Goal: Find specific page/section: Find specific page/section

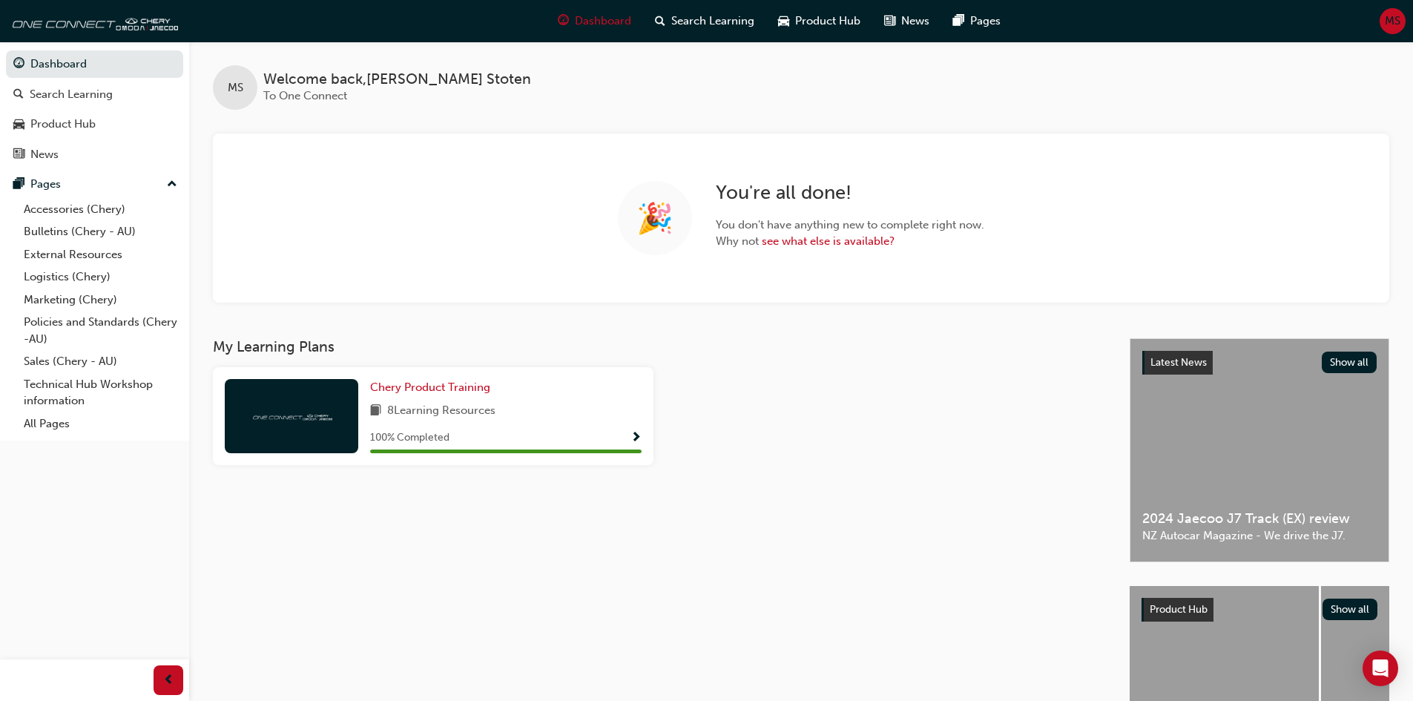
drag, startPoint x: 735, startPoint y: 478, endPoint x: 0, endPoint y: 280, distance: 761.2
click at [735, 478] on div "My Learning Plans Chery Product Training 8 Learning Resources 100 % Completed" at bounding box center [671, 568] width 917 height 460
click at [61, 361] on link "Sales (Chery - AU)" at bounding box center [100, 361] width 165 height 23
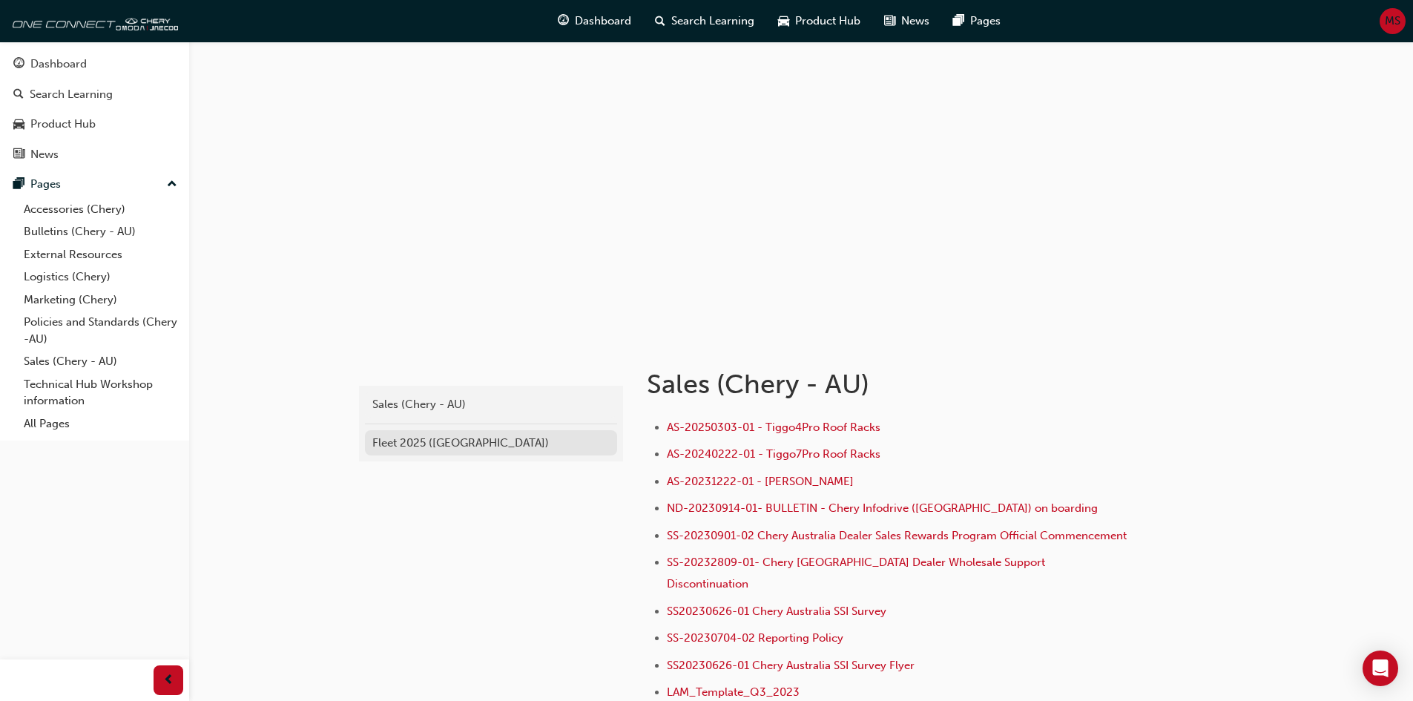
click at [402, 441] on div "Fleet 2025 ([GEOGRAPHIC_DATA])" at bounding box center [490, 443] width 237 height 17
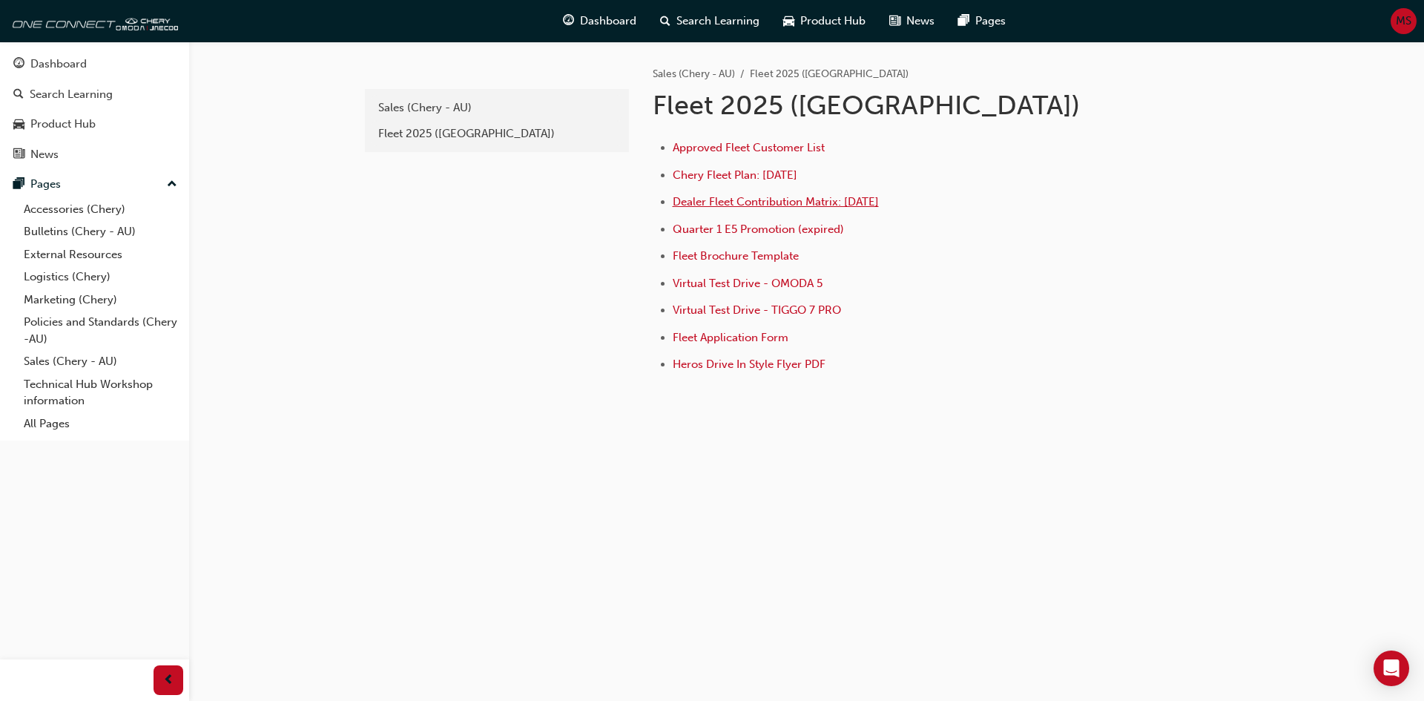
click at [725, 203] on span "Dealer Fleet Contribution Matrix: [DATE]" at bounding box center [776, 201] width 206 height 13
